Goal: Information Seeking & Learning: Find specific page/section

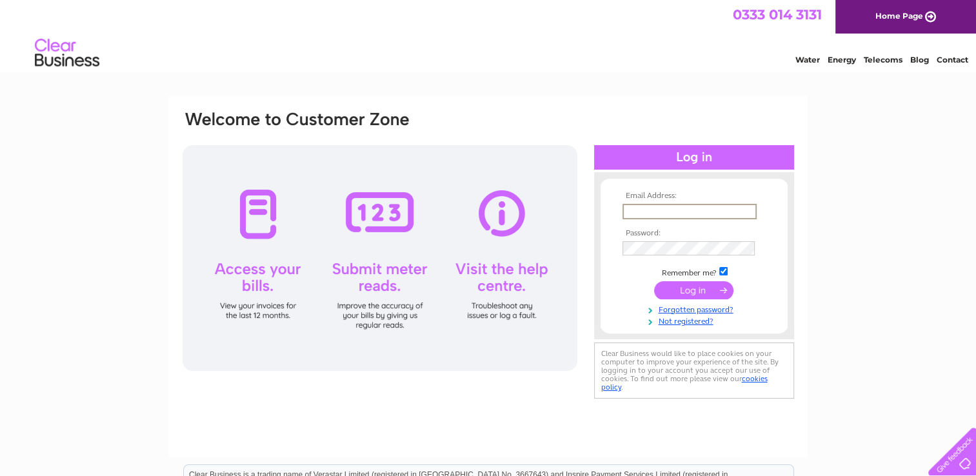
click at [652, 206] on input "text" at bounding box center [689, 211] width 134 height 15
type input "accounts@medicaldevicemanagement.com"
click at [685, 290] on input "submit" at bounding box center [693, 290] width 79 height 18
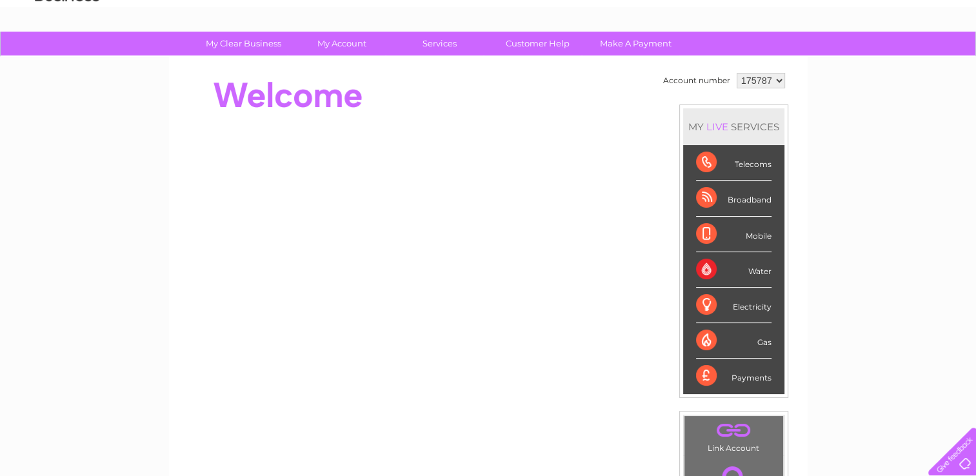
scroll to position [61, 0]
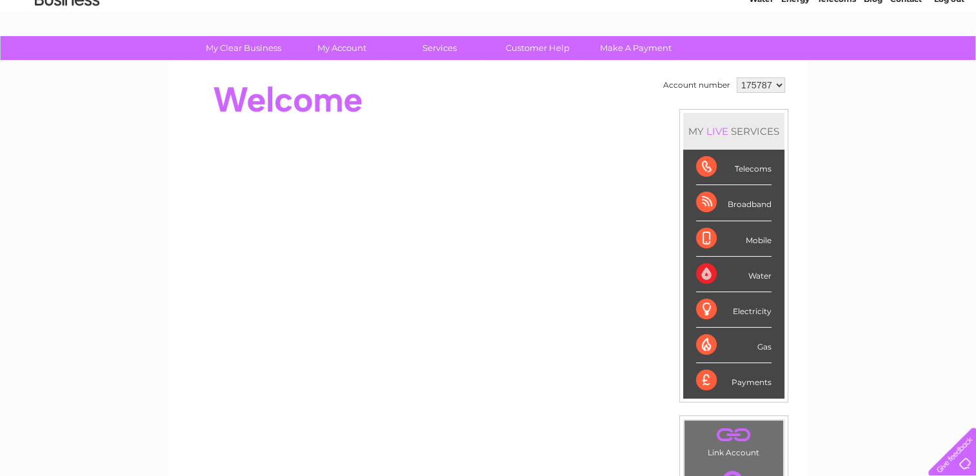
click at [705, 164] on div "Telecoms" at bounding box center [733, 167] width 75 height 35
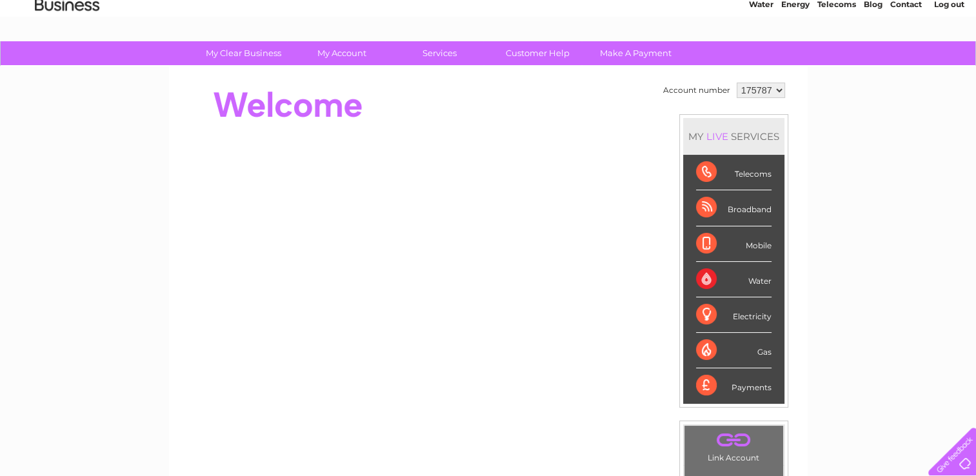
scroll to position [54, 0]
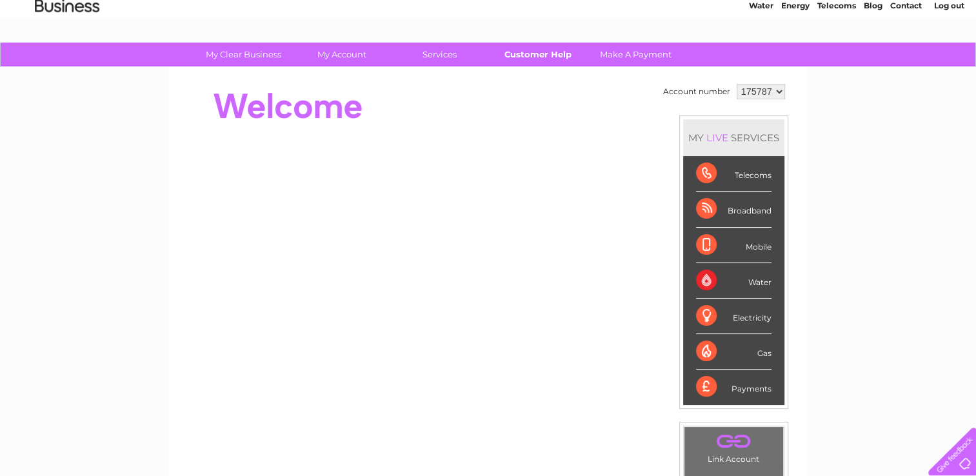
click at [536, 58] on link "Customer Help" at bounding box center [537, 55] width 106 height 24
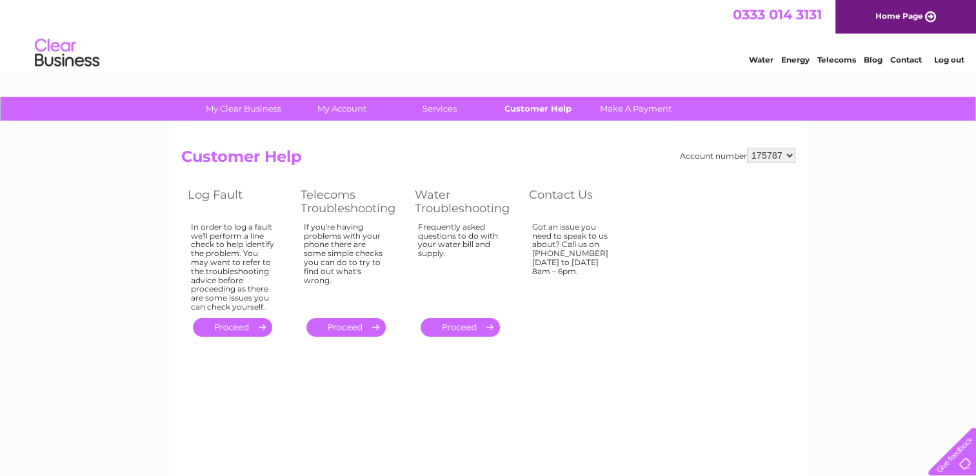
click at [538, 110] on link "Customer Help" at bounding box center [537, 109] width 106 height 24
